Goal: Information Seeking & Learning: Learn about a topic

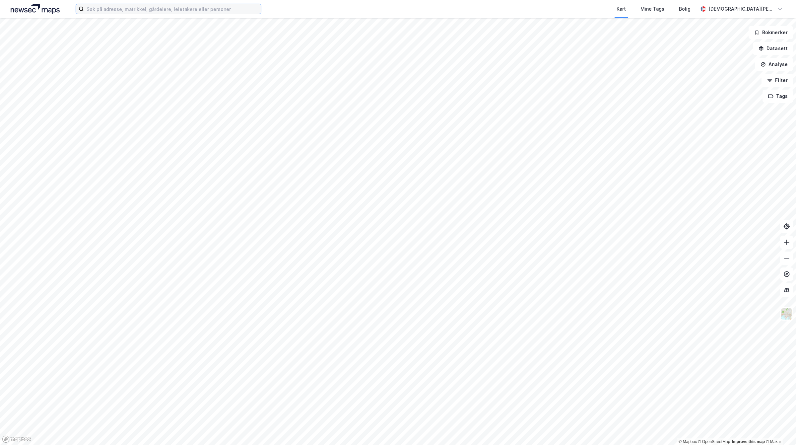
click at [195, 9] on input at bounding box center [172, 9] width 177 height 10
paste input "Prost Stabels Vei 16"
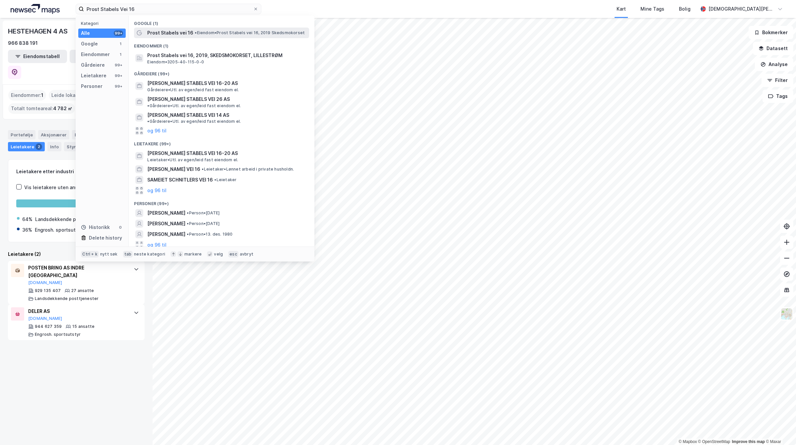
click at [176, 29] on span "Prost Stabels vei 16" at bounding box center [170, 33] width 46 height 8
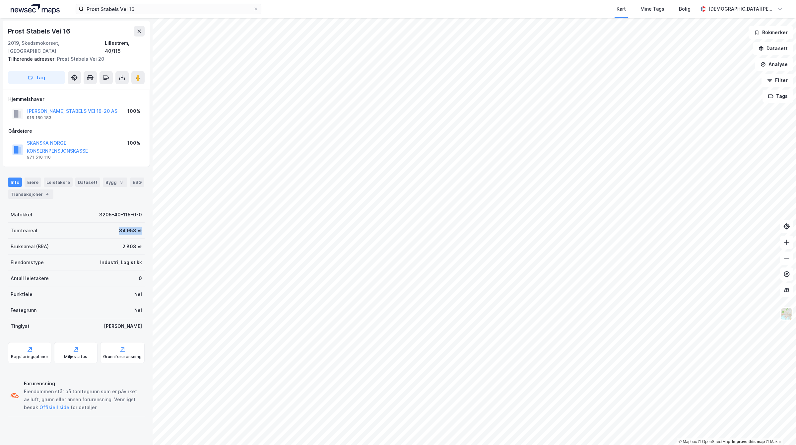
drag, startPoint x: 110, startPoint y: 226, endPoint x: 145, endPoint y: 228, distance: 35.2
click at [145, 228] on div "Prost Stabels Vei 16 2019, Skedsmokorset, [GEOGRAPHIC_DATA], 40/115 Tilhørende …" at bounding box center [76, 231] width 152 height 427
click at [0, 0] on button "[PERSON_NAME] STABELS VEI 16-20 AS" at bounding box center [0, 0] width 0 height 0
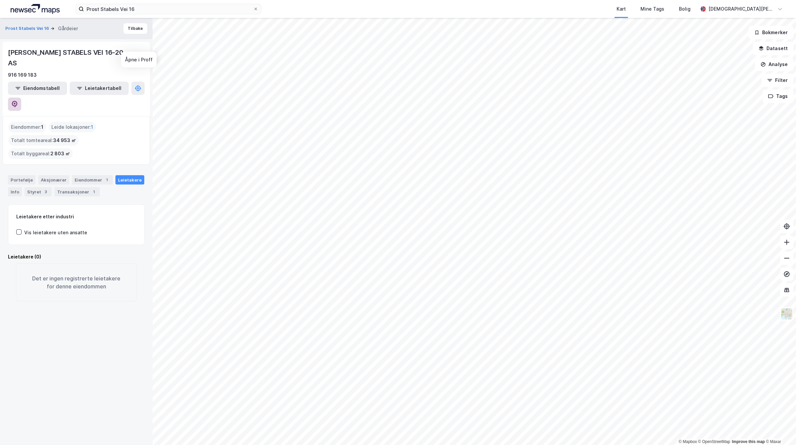
click at [21, 97] on button at bounding box center [14, 103] width 13 height 13
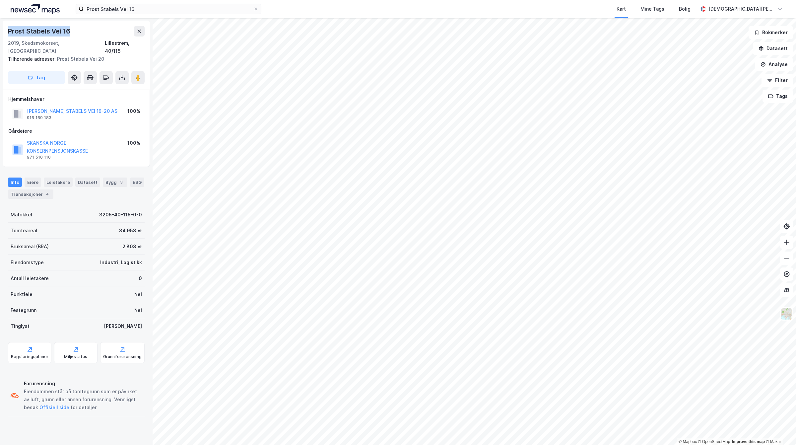
drag, startPoint x: 75, startPoint y: 32, endPoint x: 0, endPoint y: 31, distance: 74.6
click at [0, 31] on div "Prost Stabels Vei 16 2019, Skedsmokorset, [GEOGRAPHIC_DATA], 40/115 Tilhørende …" at bounding box center [76, 231] width 152 height 427
copy div "Prost Stabels Vei 16"
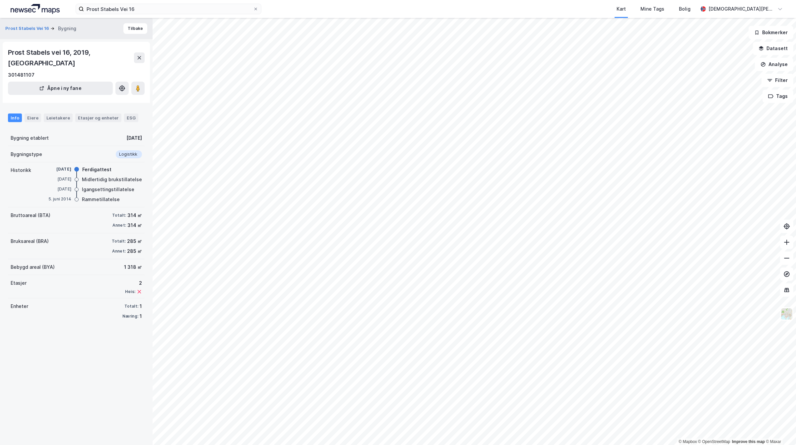
click at [145, 77] on div "Prost Stabels vei 16, 2019, [GEOGRAPHIC_DATA] Åpne i ny fane" at bounding box center [76, 72] width 147 height 61
click at [141, 82] on button at bounding box center [137, 88] width 13 height 13
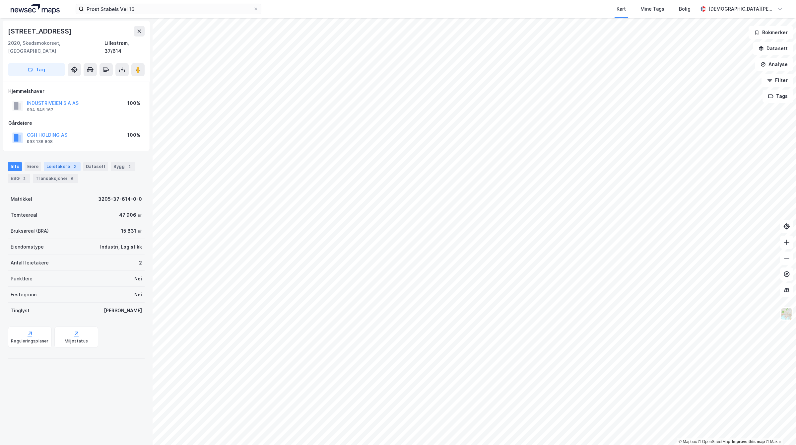
click at [56, 162] on div "Leietakere 2" at bounding box center [62, 166] width 37 height 9
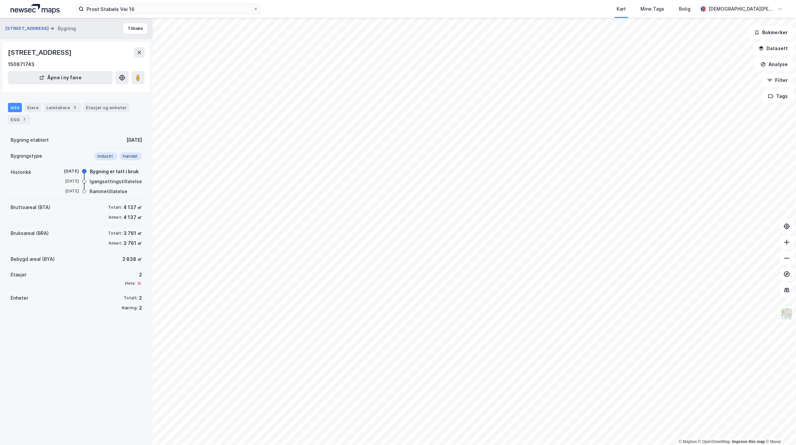
click at [15, 29] on button "[STREET_ADDRESS]" at bounding box center [27, 28] width 45 height 7
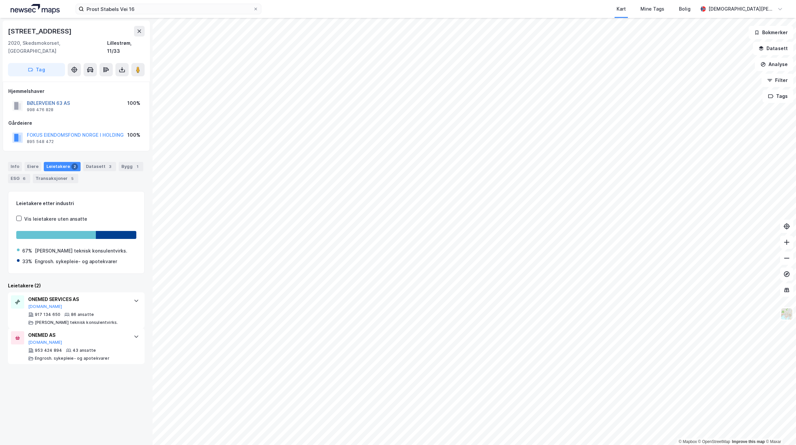
click at [0, 0] on button "BØLERVEIEN 63 AS" at bounding box center [0, 0] width 0 height 0
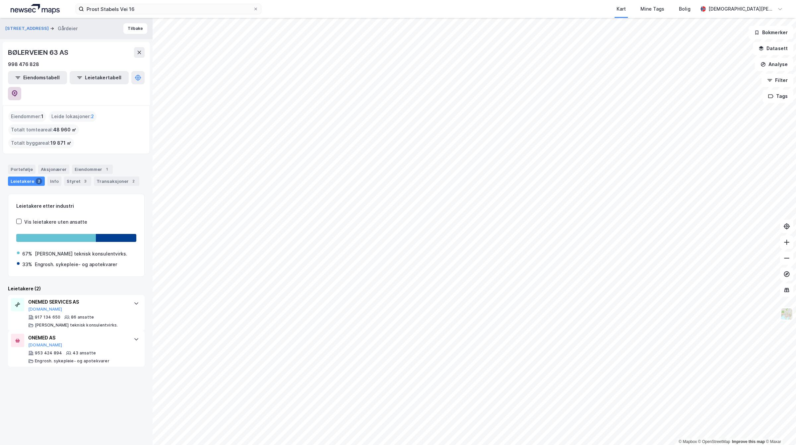
click at [21, 87] on button at bounding box center [14, 93] width 13 height 13
click at [174, 2] on div "Prost Stabels Vei 16 Kart Mine Tags Bolig [PERSON_NAME]" at bounding box center [398, 9] width 796 height 18
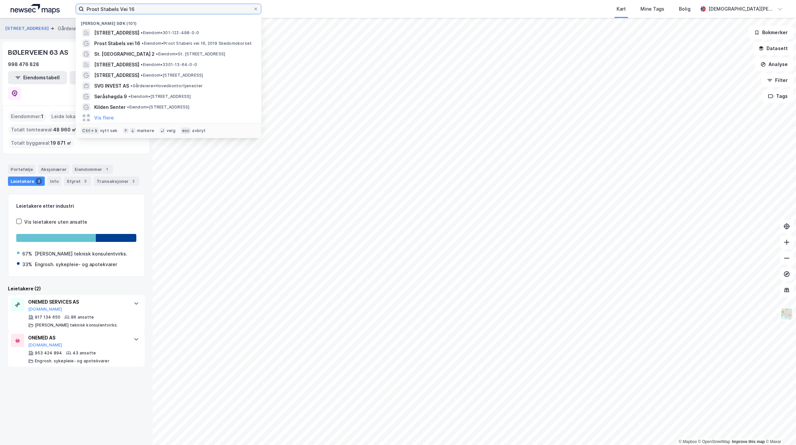
drag, startPoint x: 162, startPoint y: 4, endPoint x: 0, endPoint y: 6, distance: 162.4
click at [0, 6] on div "Prost Stabels Vei 16 [PERSON_NAME] søk (101) [STREET_ADDRESS] • Eiendom • 301-1…" at bounding box center [398, 9] width 796 height 18
paste input "Oslo Skolebygg AS"
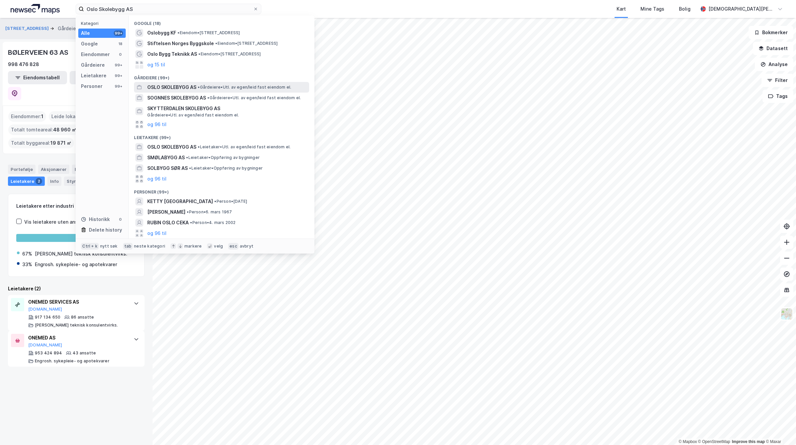
click at [158, 87] on span "OSLO SKOLEBYGG AS" at bounding box center [171, 87] width 49 height 8
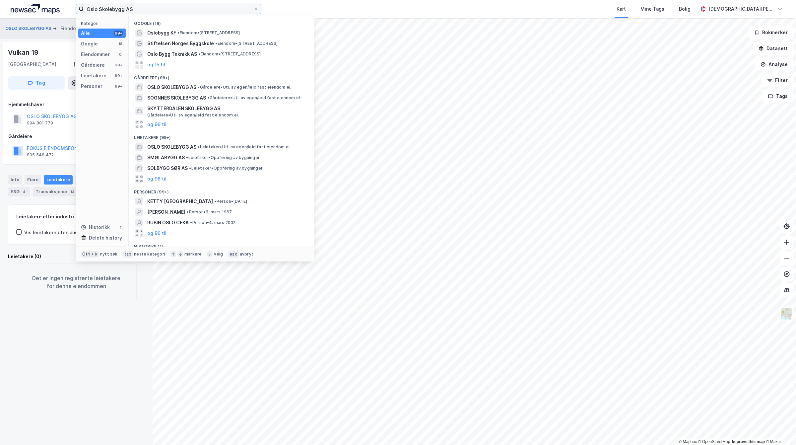
drag, startPoint x: 157, startPoint y: 7, endPoint x: 68, endPoint y: -8, distance: 89.8
click at [68, 0] on html "Oslo Skolebygg AS Kategori Alle 99+ Google 18 Eiendommer 0 Gårdeiere 99+ Leieta…" at bounding box center [398, 222] width 796 height 445
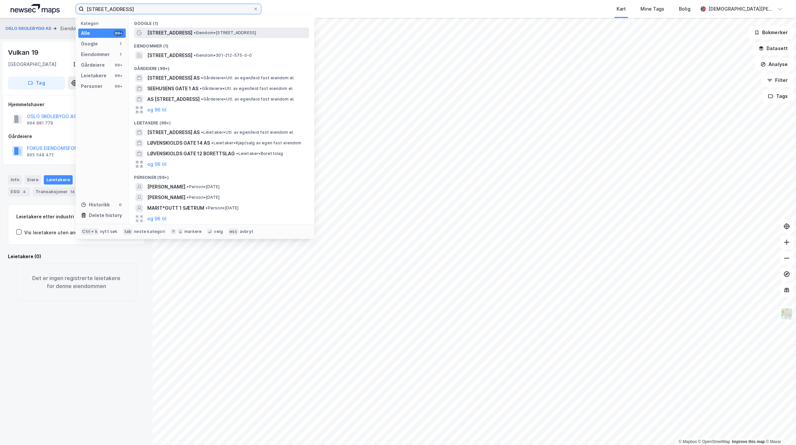
type input "[STREET_ADDRESS]"
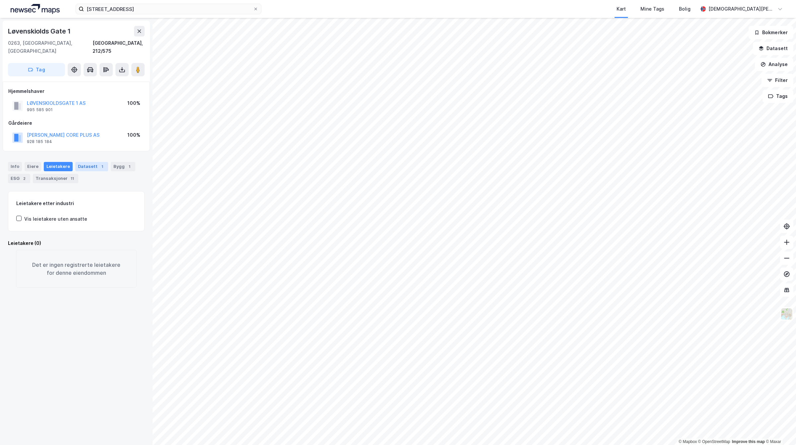
click at [91, 162] on div "Datasett 1" at bounding box center [91, 166] width 33 height 9
click at [80, 191] on div "Transaksjoner 2023 Transaksjoner" at bounding box center [76, 204] width 136 height 27
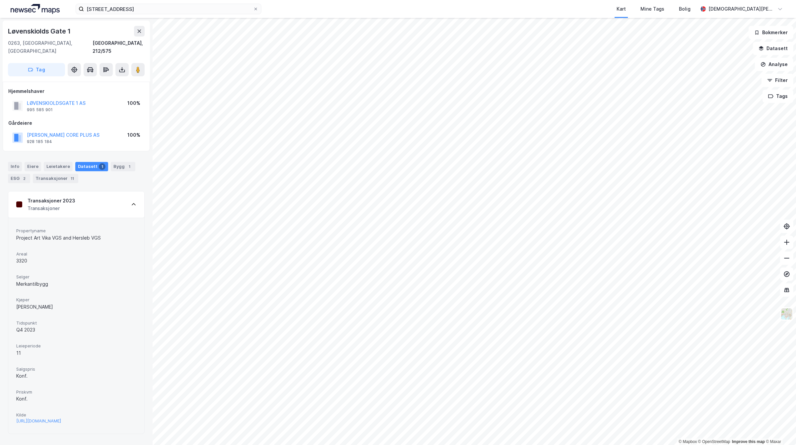
click at [64, 375] on div "Propertyname Project Art Vika VGS and Hersleb VGS Areal 3320 Selger Merkantilby…" at bounding box center [76, 326] width 120 height 200
